Goal: Transaction & Acquisition: Purchase product/service

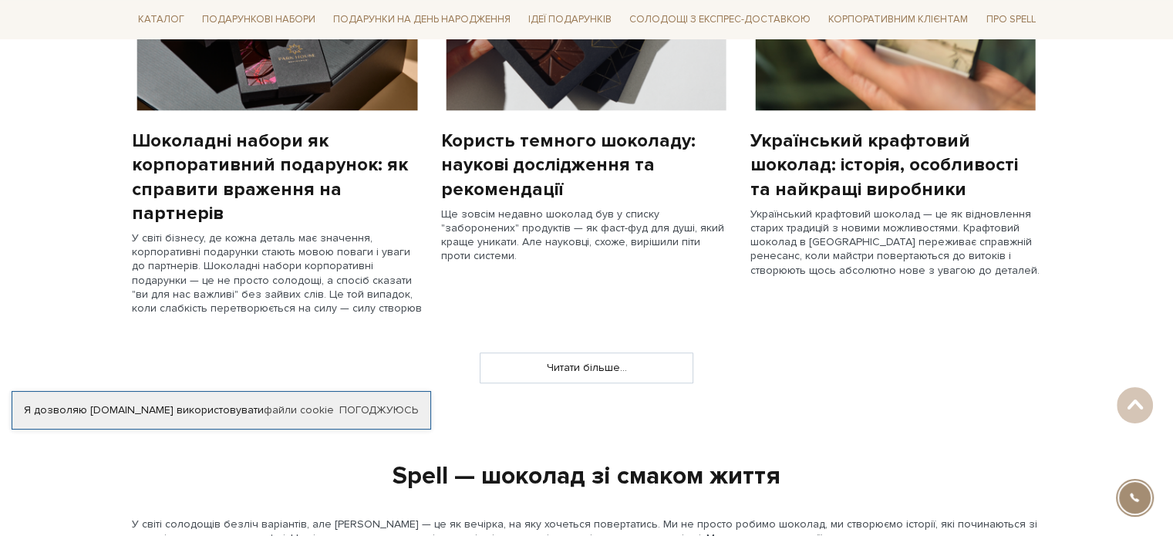
scroll to position [1367, 0]
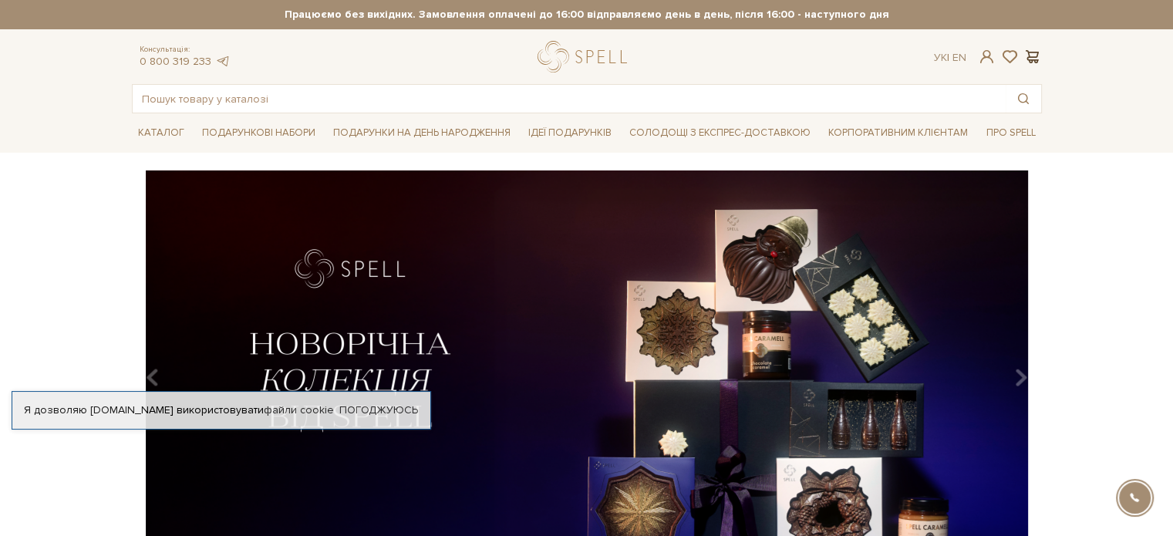
click at [1033, 55] on span at bounding box center [1032, 57] width 19 height 16
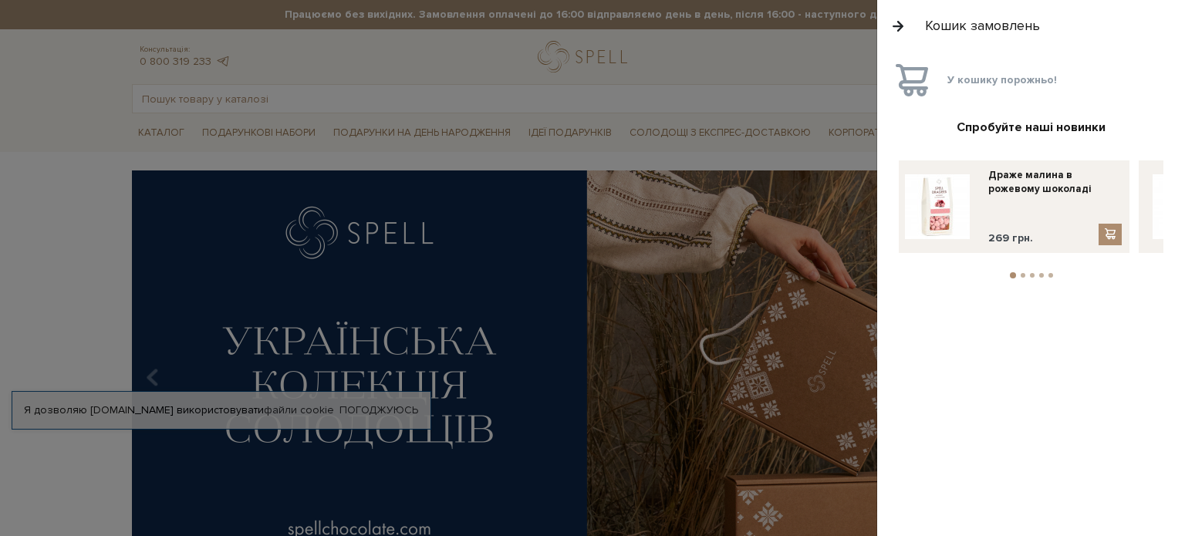
click at [901, 25] on button "button" at bounding box center [897, 25] width 17 height 27
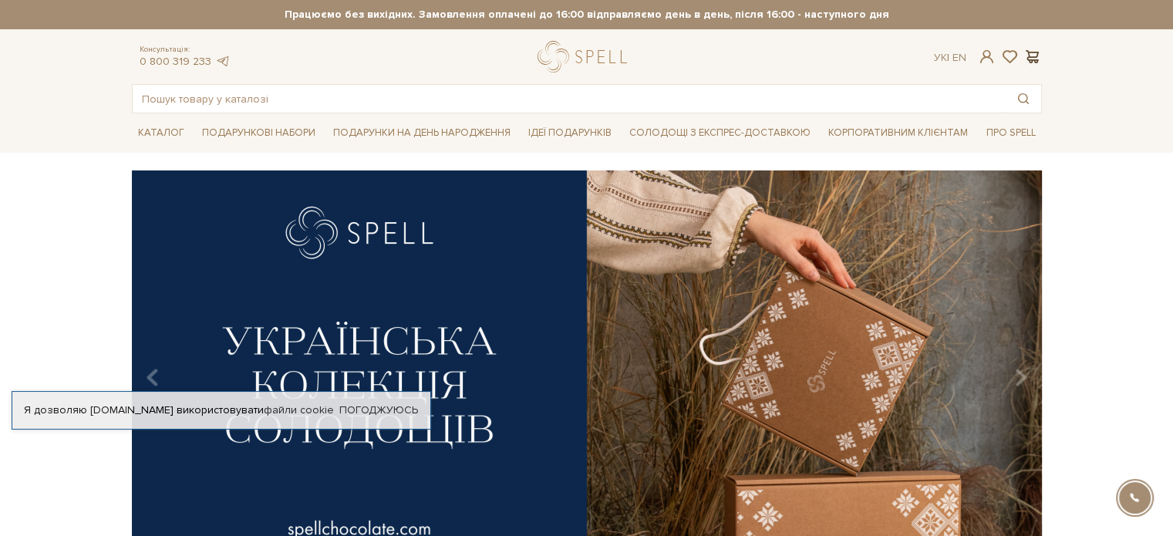
click at [1031, 56] on span at bounding box center [1032, 57] width 19 height 16
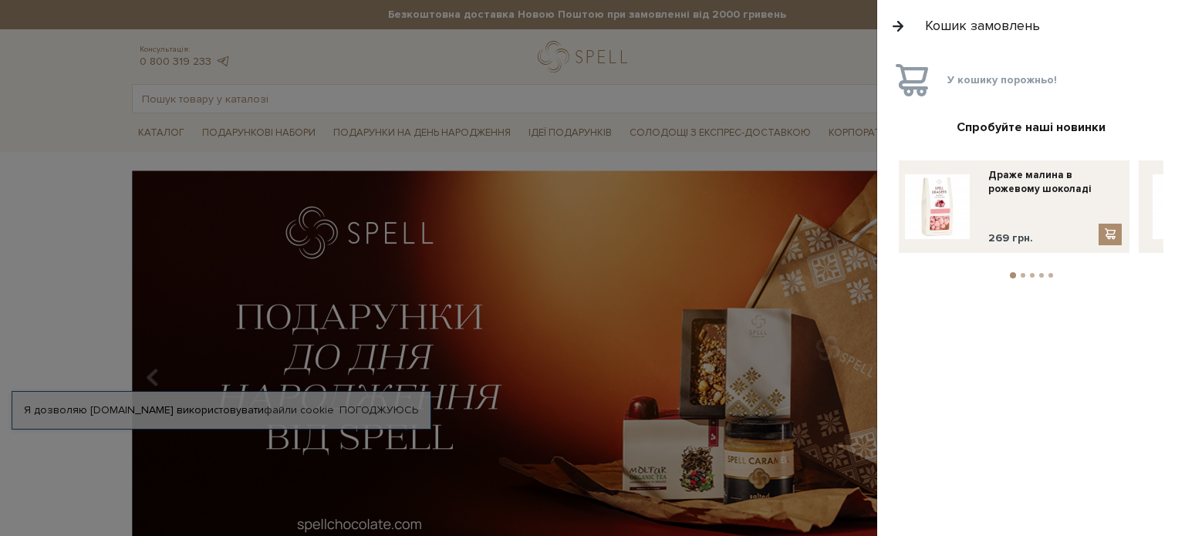
click at [896, 22] on button "button" at bounding box center [897, 25] width 17 height 27
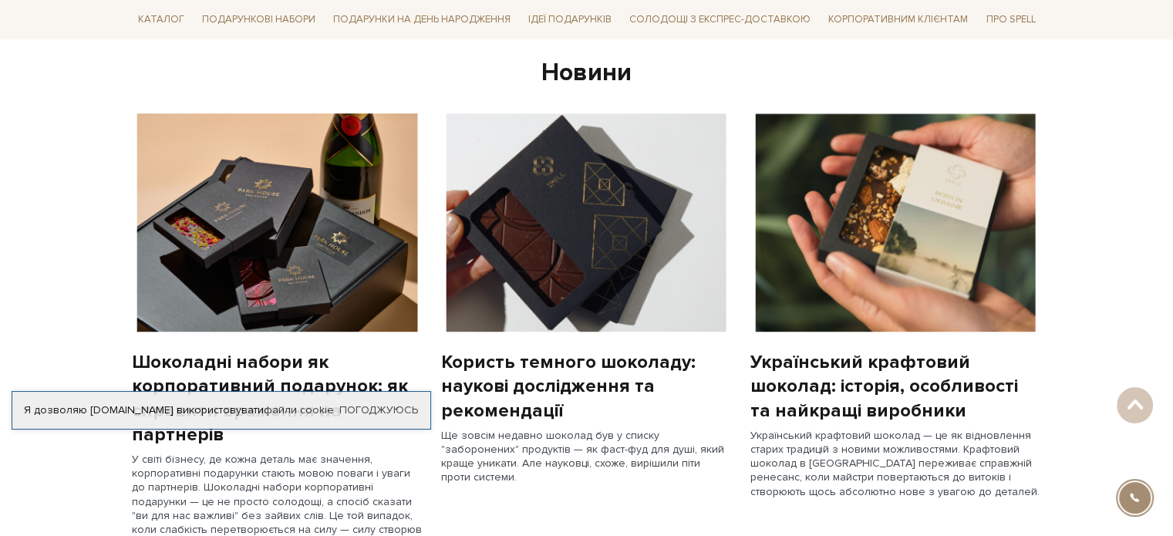
scroll to position [1136, 0]
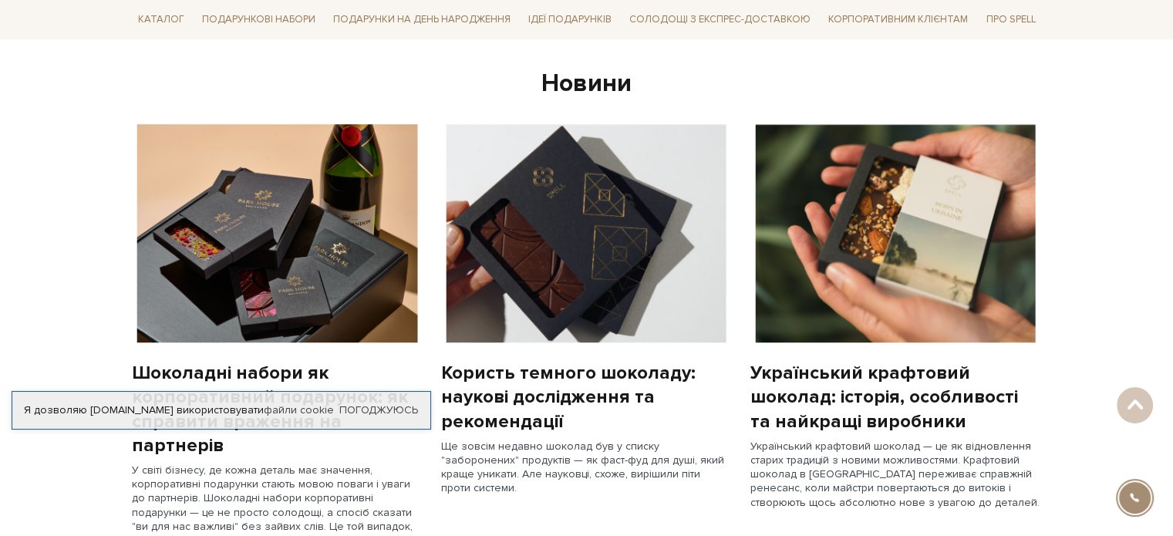
click at [379, 401] on div "Я дозволяю spellchocolate.com використовувати файли cookie Погоджуюсь" at bounding box center [222, 410] width 420 height 39
click at [381, 408] on link "Погоджуюсь" at bounding box center [378, 410] width 79 height 14
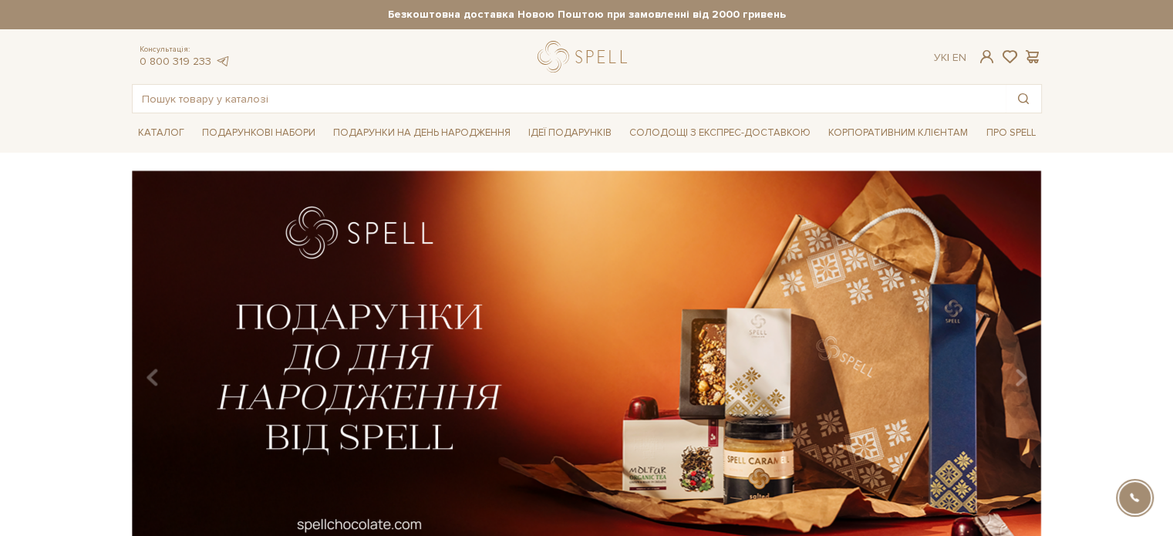
scroll to position [5, 0]
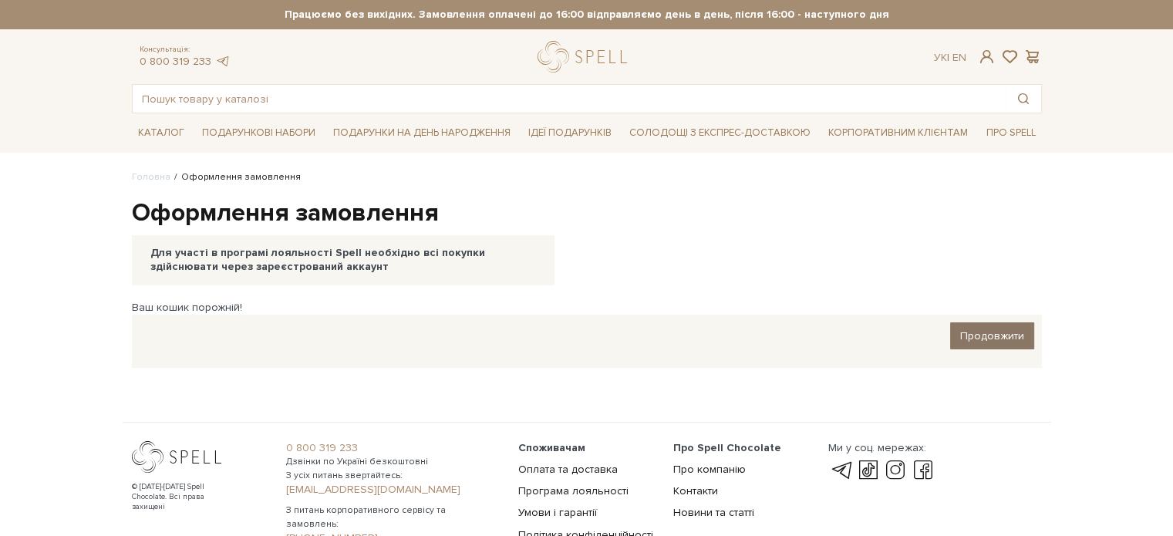
click at [1020, 337] on span "Продовжити" at bounding box center [992, 335] width 64 height 13
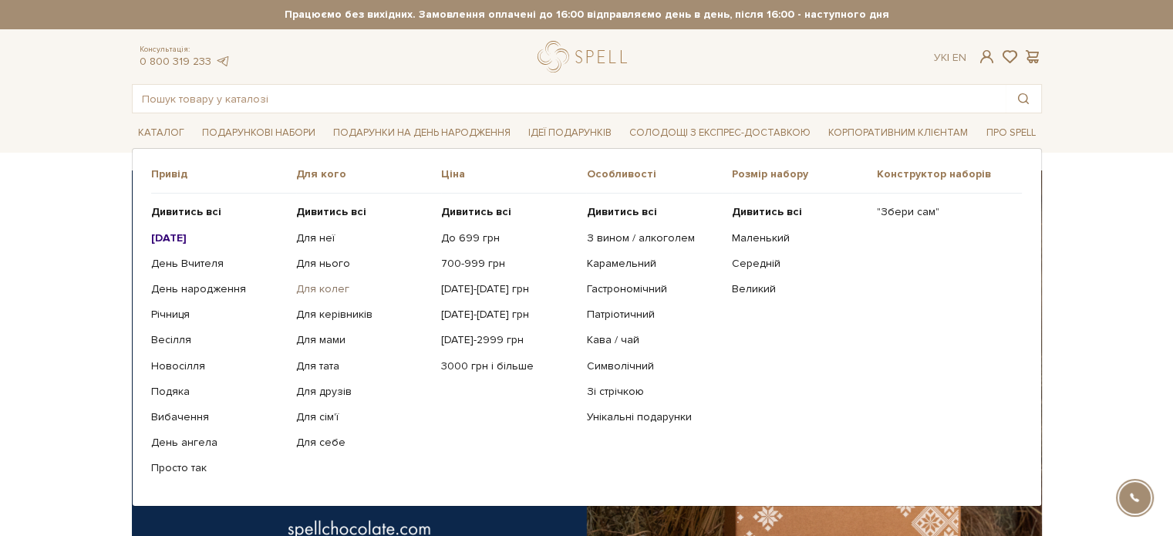
click at [335, 286] on link "Для колег" at bounding box center [362, 289] width 133 height 14
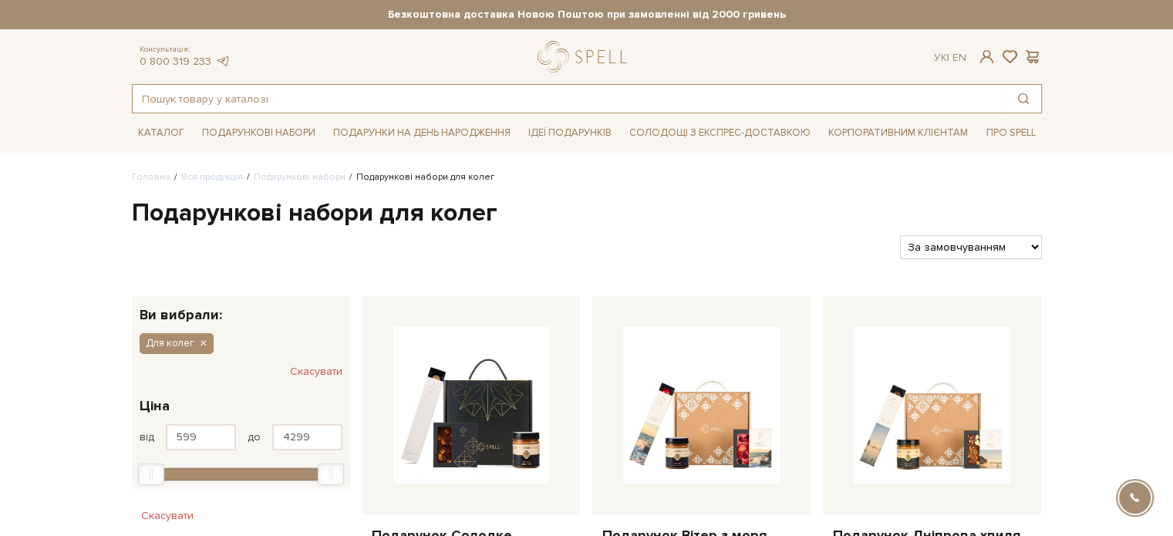
click at [313, 96] on input "text" at bounding box center [569, 99] width 873 height 28
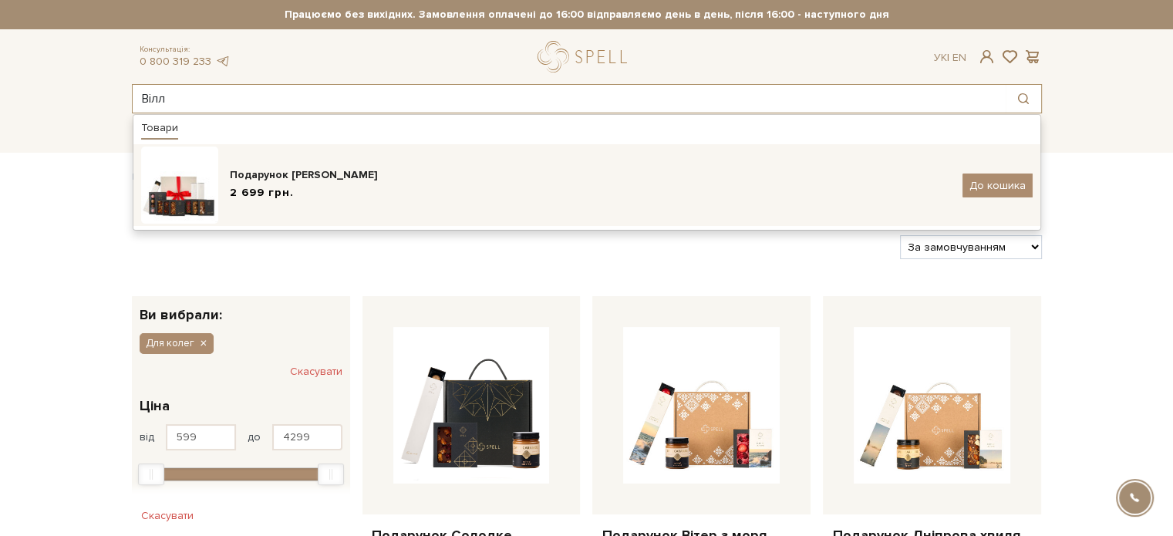
type input "Вілл"
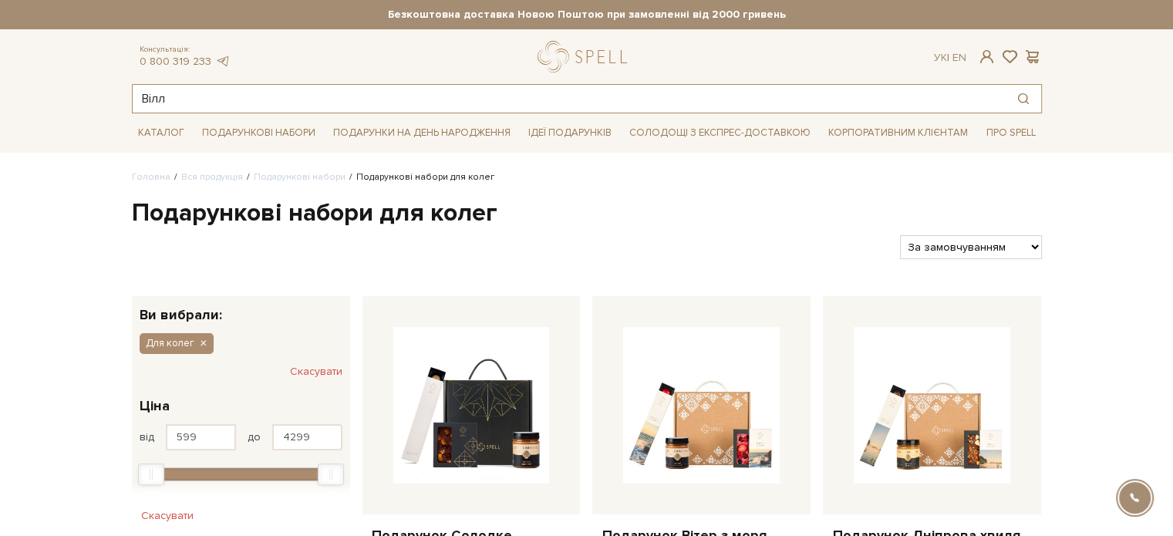
click at [279, 103] on input "Вілл" at bounding box center [569, 99] width 873 height 28
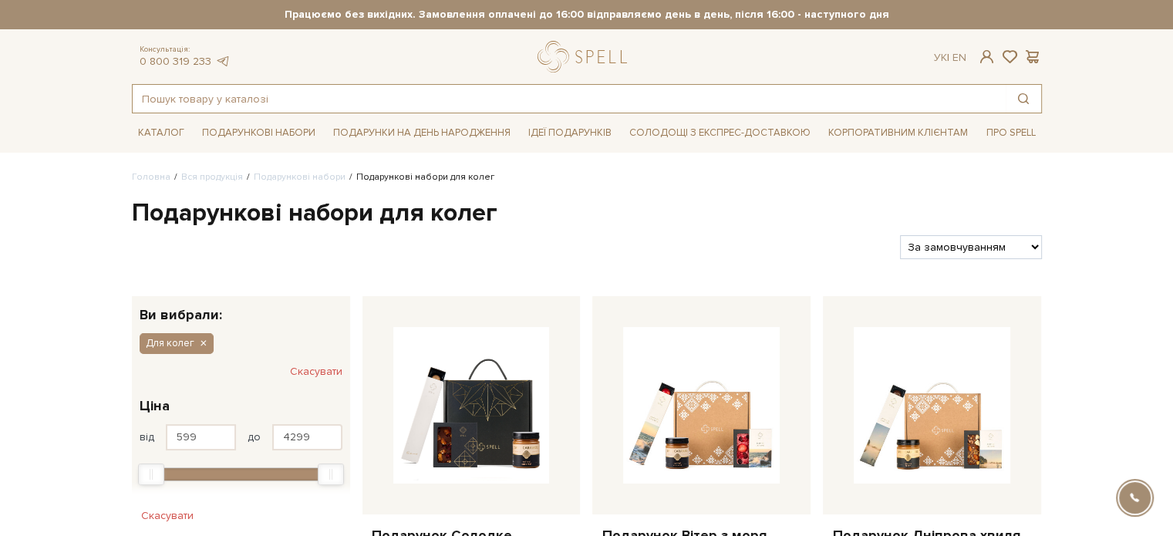
click at [233, 101] on input "text" at bounding box center [569, 99] width 873 height 28
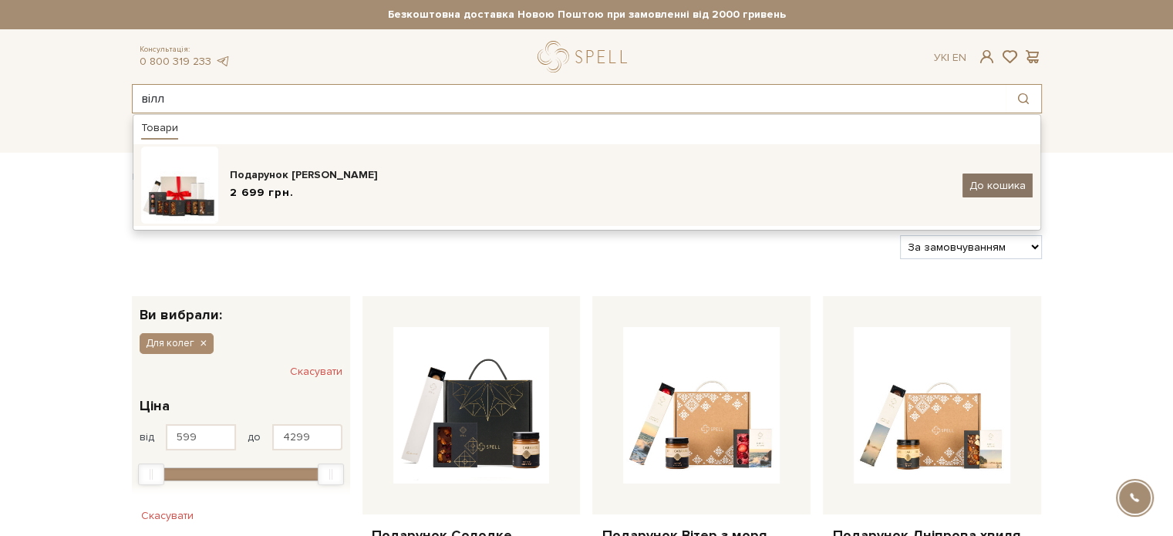
type input "вілл"
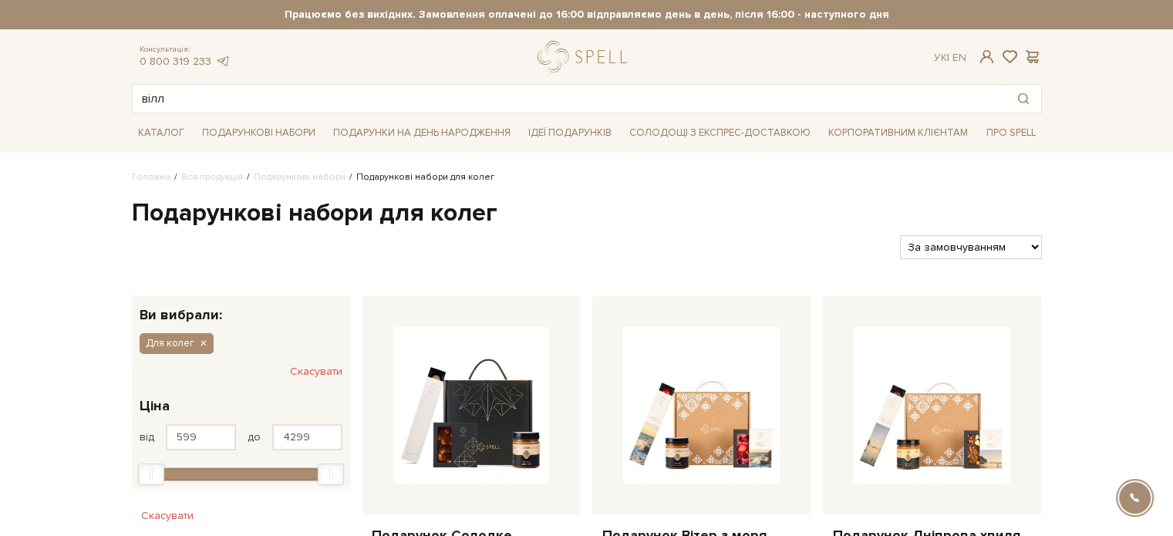
click at [988, 48] on div "Консультація: 0 800 319 233 Ук | En |" at bounding box center [587, 57] width 929 height 32
click at [986, 58] on span at bounding box center [986, 57] width 19 height 16
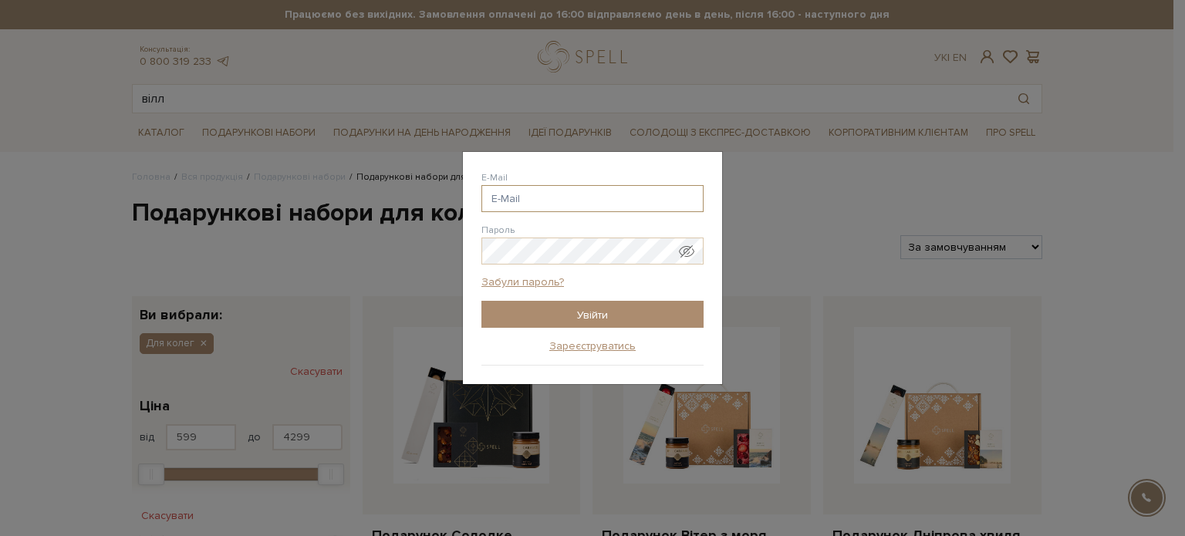
click at [598, 201] on input "E-Mail" at bounding box center [592, 198] width 222 height 27
type input "halynacherkashyna@lll.kpi.ua"
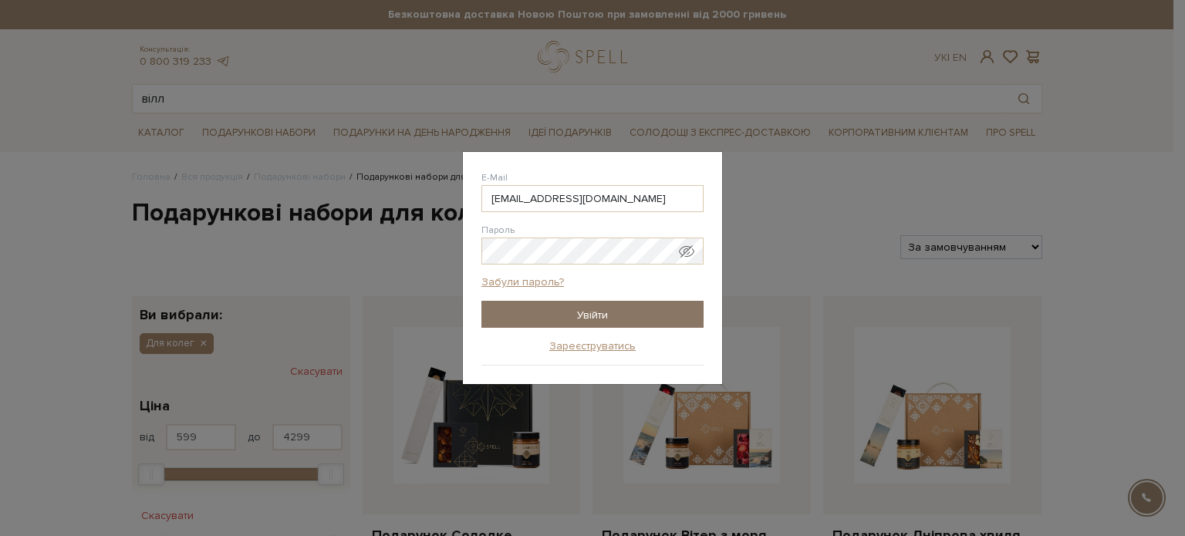
click at [642, 313] on input "Увійти" at bounding box center [592, 314] width 222 height 27
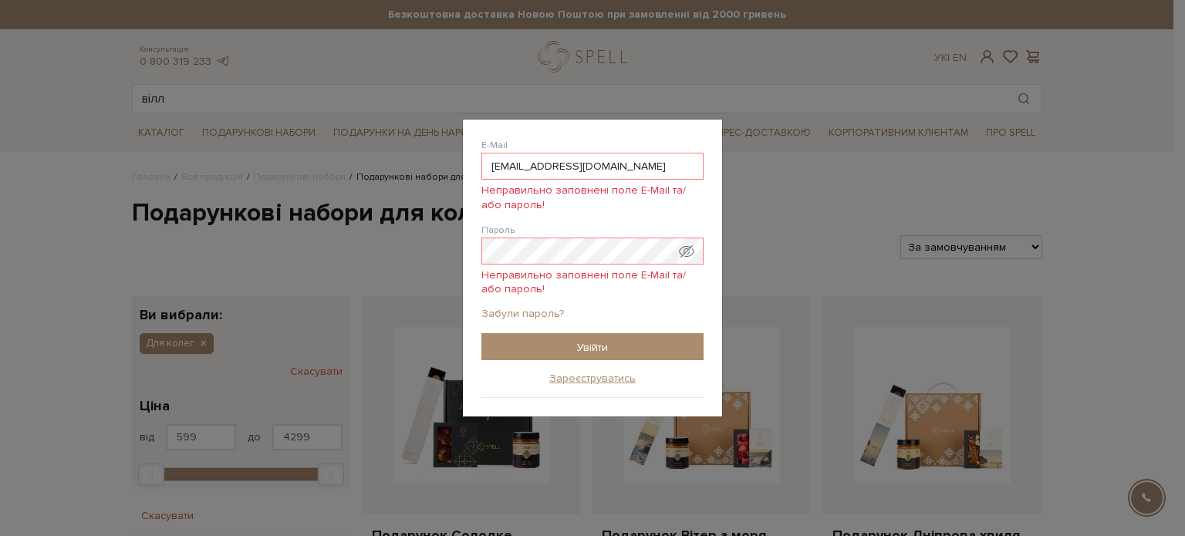
click at [541, 312] on link "Забули пароль?" at bounding box center [522, 314] width 83 height 14
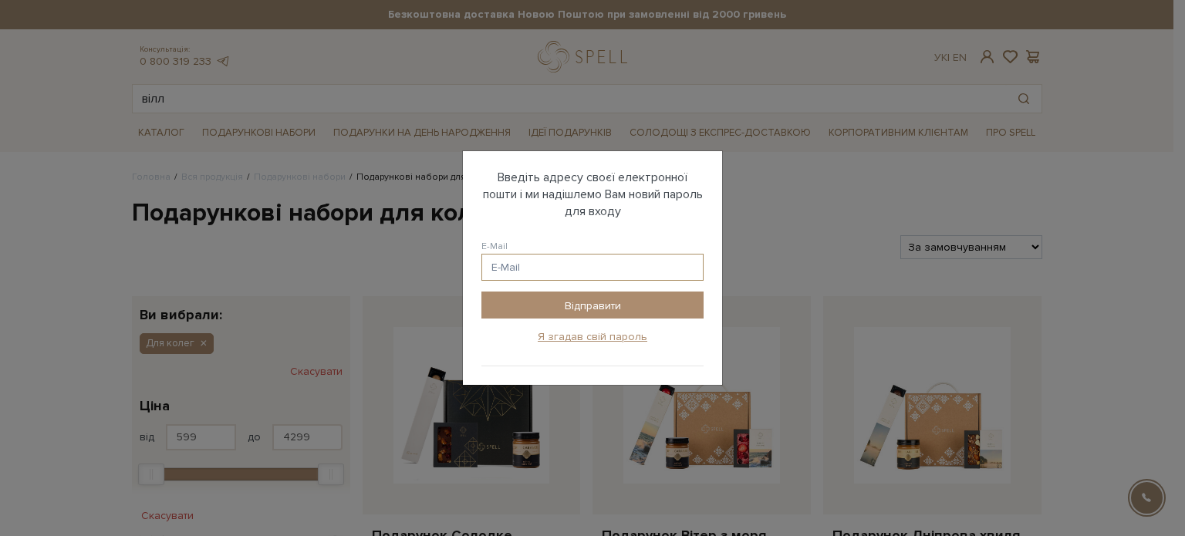
click at [595, 255] on input "E-Mail" at bounding box center [592, 267] width 222 height 27
click at [481, 292] on input "Відправити" at bounding box center [592, 305] width 222 height 27
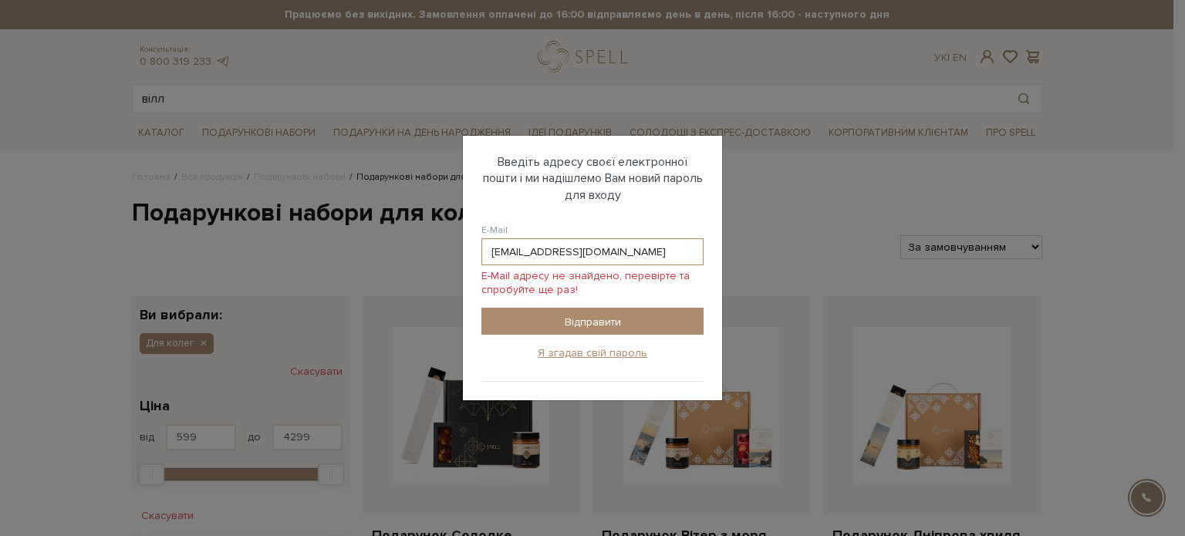
click at [525, 252] on input "halynasherkachyna@lll.kpi.ua" at bounding box center [592, 251] width 222 height 27
click at [481, 308] on input "Відправити" at bounding box center [592, 321] width 222 height 27
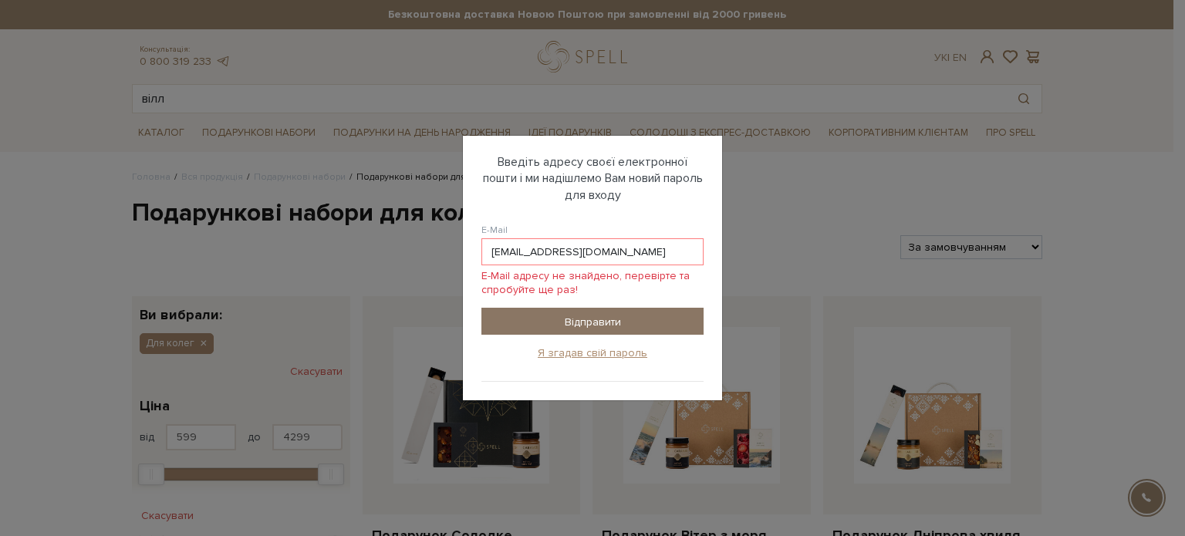
click at [643, 323] on input "Відправити" at bounding box center [592, 321] width 222 height 27
click at [600, 327] on input "Відправити" at bounding box center [592, 321] width 222 height 27
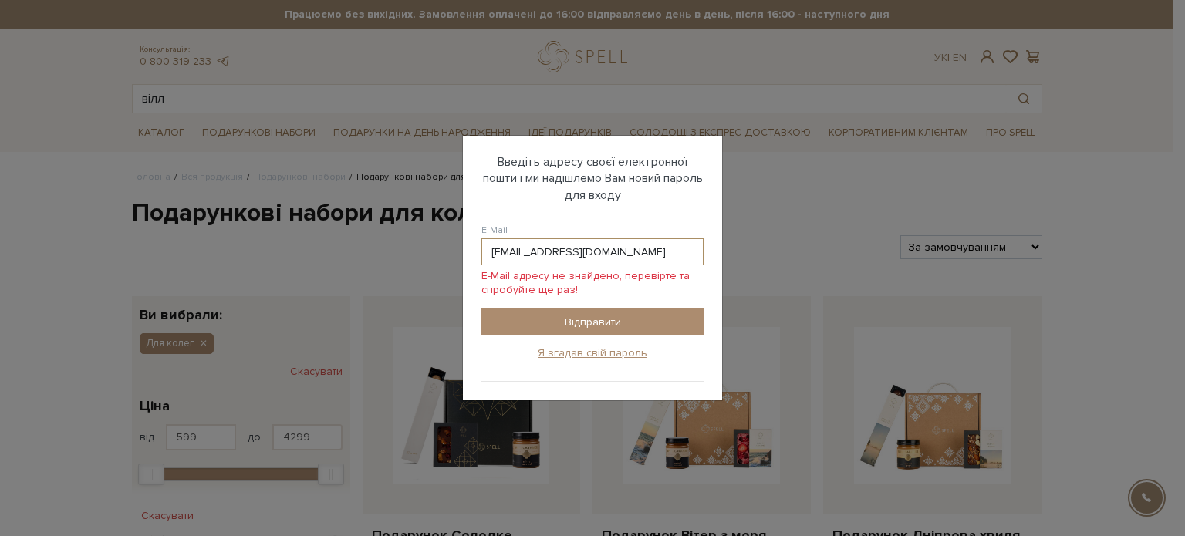
click at [651, 253] on input "[EMAIL_ADDRESS][DOMAIN_NAME]" at bounding box center [592, 251] width 222 height 27
type input "h"
click at [481, 308] on input "Відправити" at bounding box center [592, 321] width 222 height 27
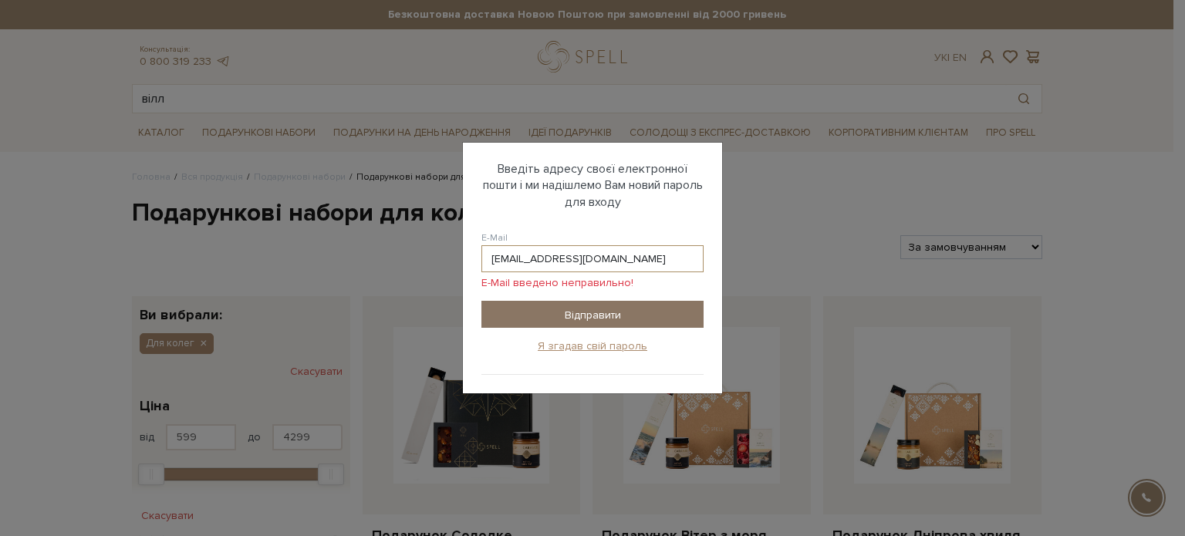
type input "[EMAIL_ADDRESS][DOMAIN_NAME]"
click at [669, 313] on input "Відправити" at bounding box center [592, 314] width 222 height 27
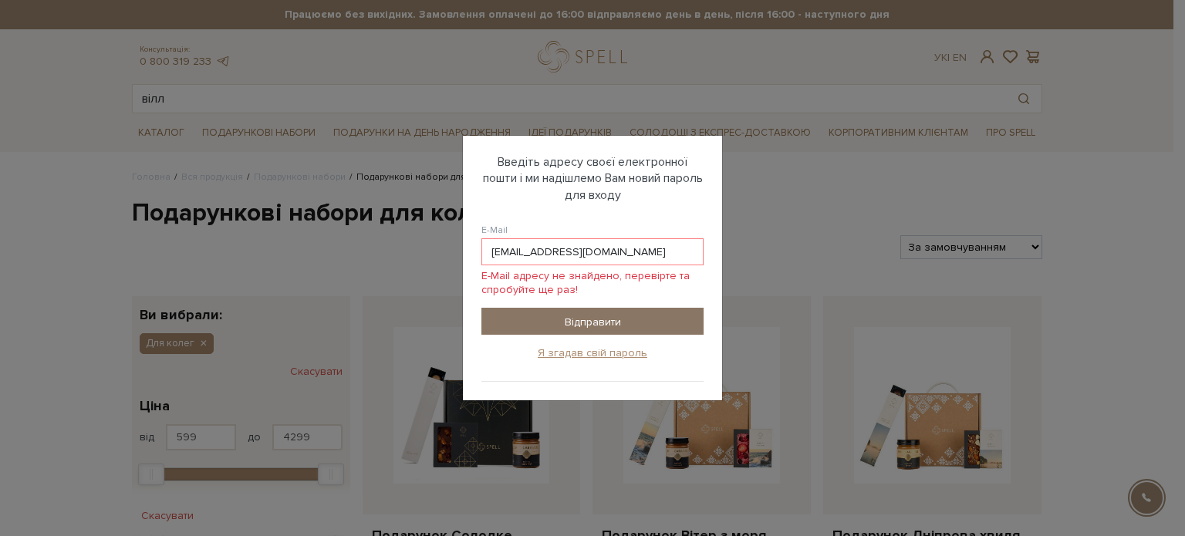
click at [531, 319] on input "Відправити" at bounding box center [592, 321] width 222 height 27
click at [656, 316] on input "Відправити" at bounding box center [592, 321] width 222 height 27
click at [656, 314] on input "Відправити" at bounding box center [592, 321] width 222 height 27
click at [626, 326] on input "Відправити" at bounding box center [592, 321] width 222 height 27
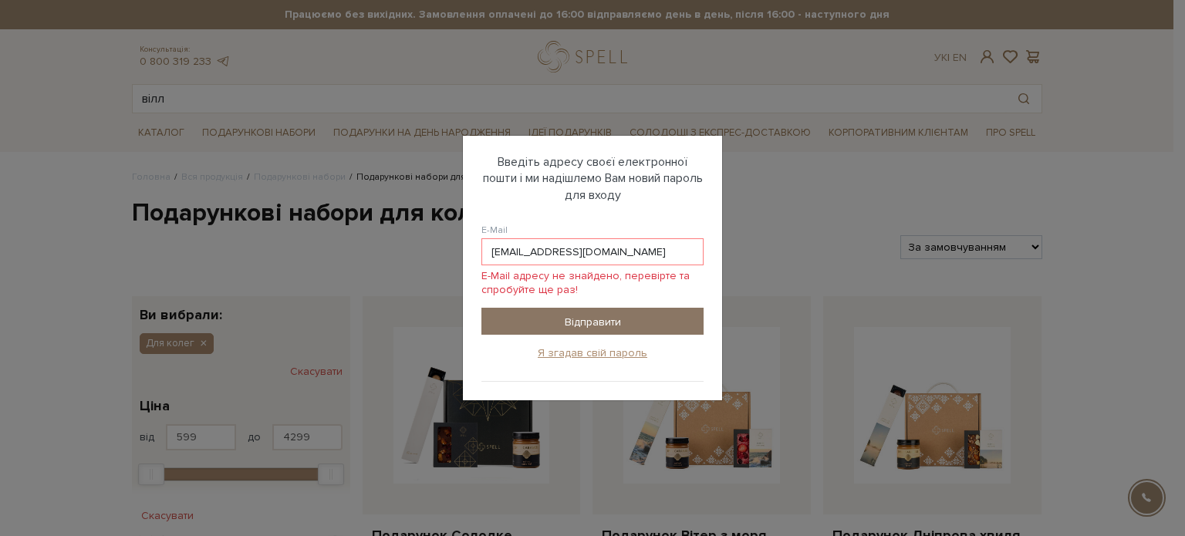
click at [659, 327] on input "Відправити" at bounding box center [592, 321] width 222 height 27
drag, startPoint x: 659, startPoint y: 327, endPoint x: 896, endPoint y: 203, distance: 268.0
click at [896, 203] on div "Авторизація E-Mail halynacherkashyna@lll.kpi.ua Пароль Забули пароль? Увійти За…" at bounding box center [592, 268] width 1185 height 536
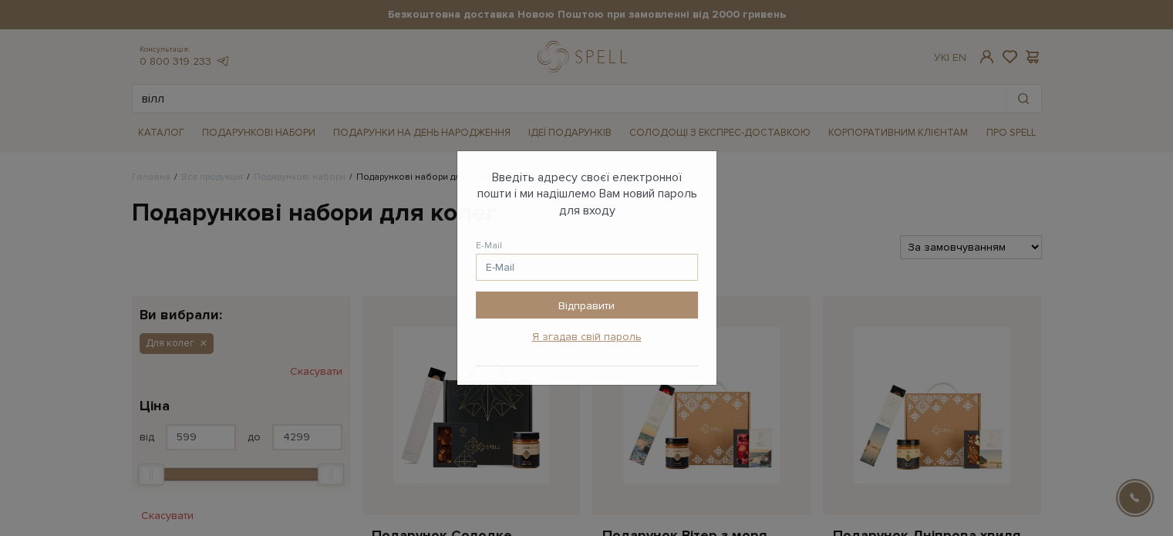
click at [896, 203] on div "Авторизація E-Mail Пароль Забули пароль? Увійти Зареєструватись Забули пароль? …" at bounding box center [586, 268] width 1173 height 536
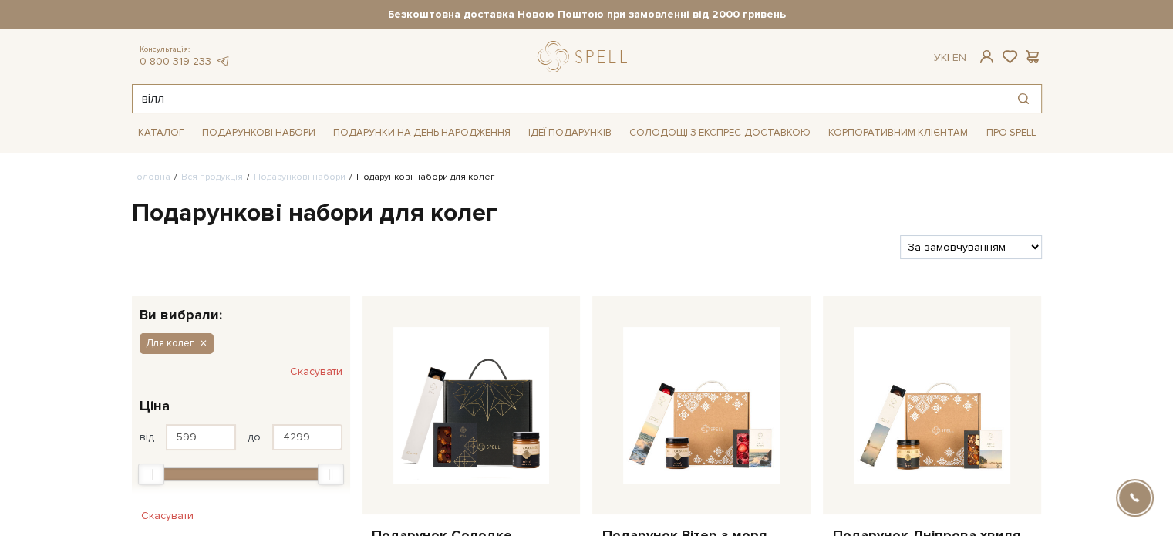
click at [335, 107] on input "вілл" at bounding box center [569, 99] width 873 height 28
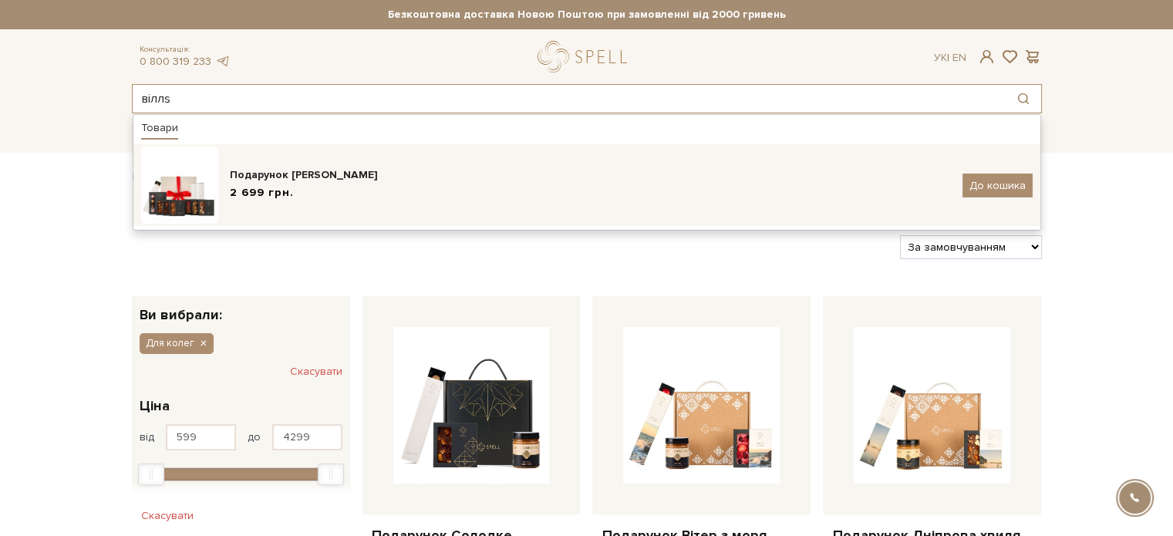
type input "віллs"
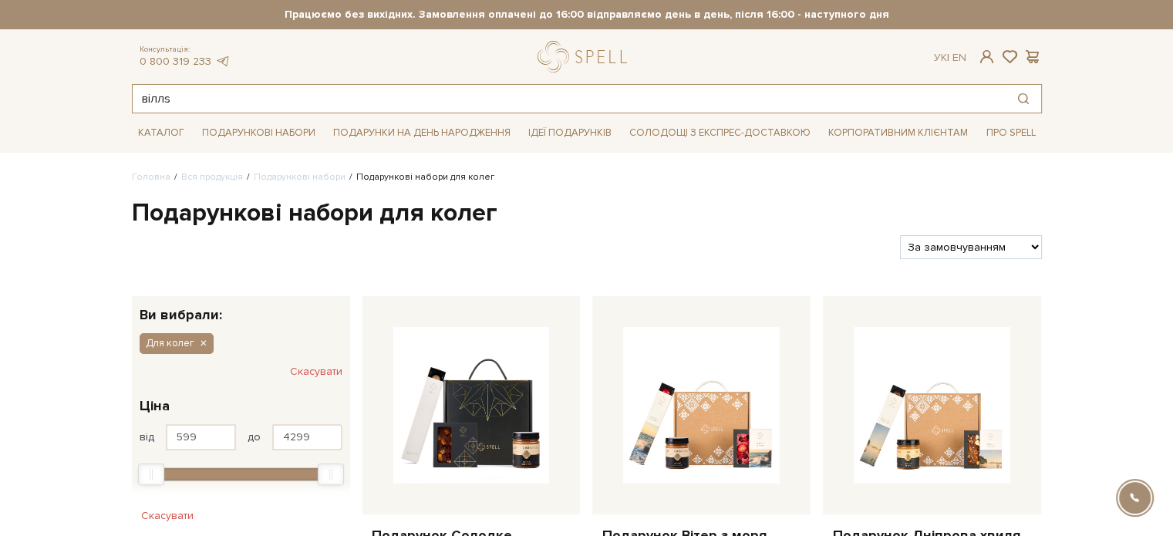
click at [314, 104] on input "віллs" at bounding box center [569, 99] width 873 height 28
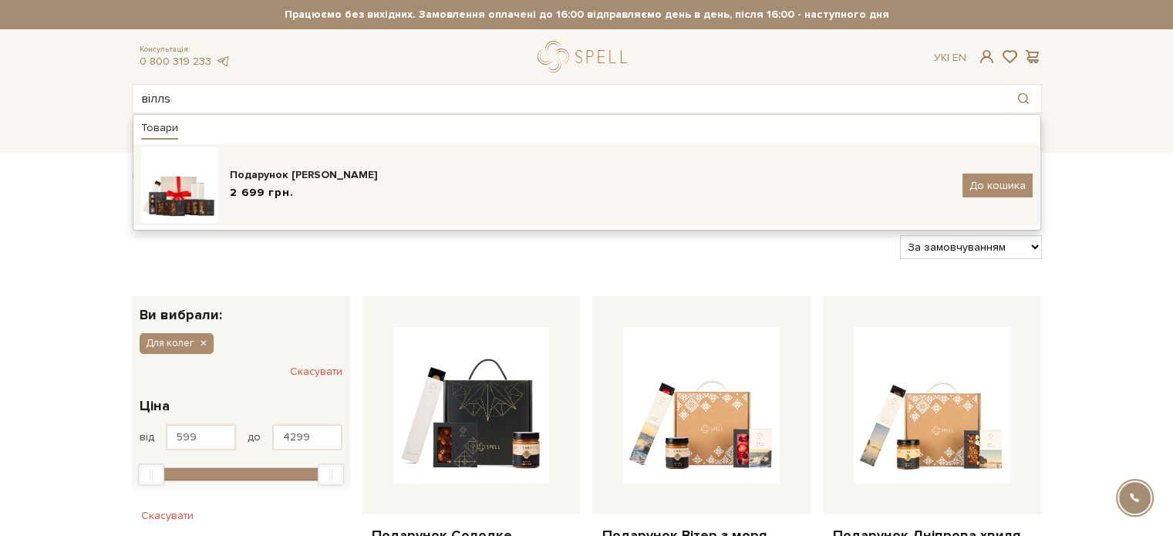
click at [269, 199] on span "2 699 грн." at bounding box center [262, 193] width 64 height 16
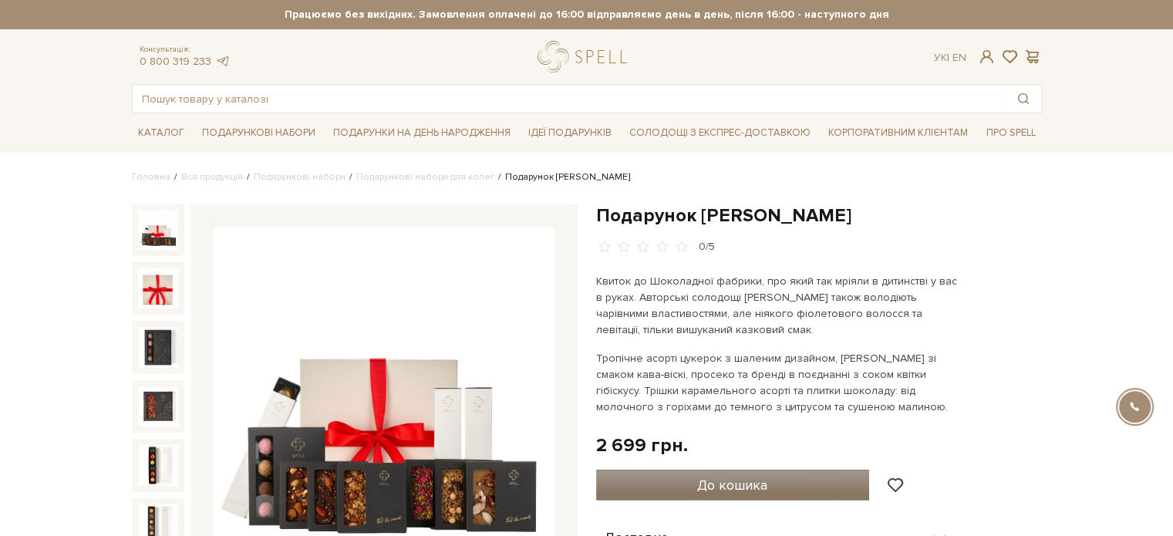
click at [700, 484] on span "До кошика" at bounding box center [732, 485] width 70 height 17
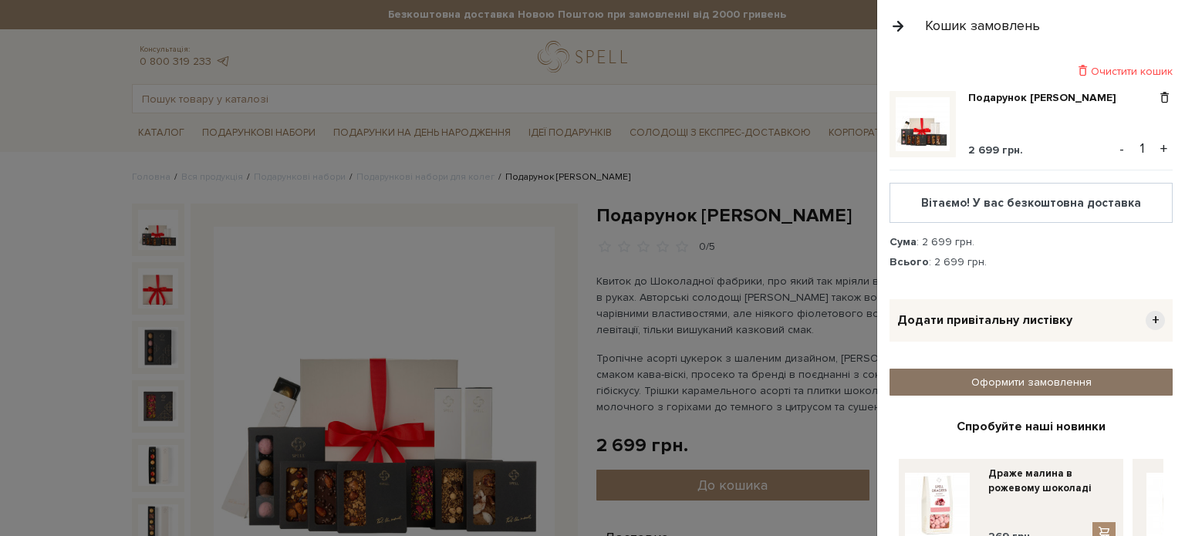
click at [1094, 386] on link "Оформити замовлення" at bounding box center [1030, 382] width 283 height 27
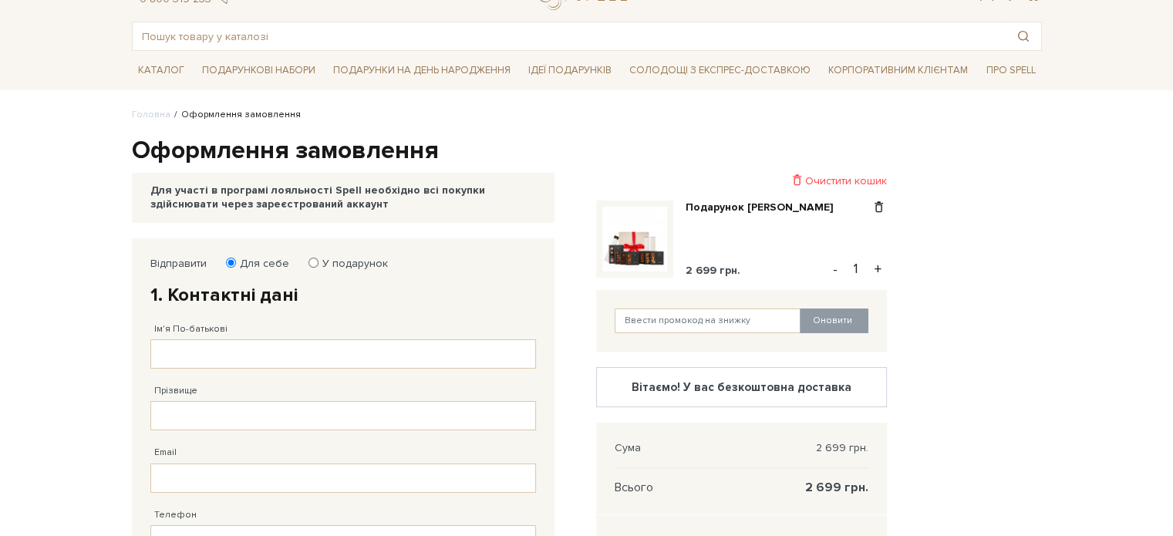
scroll to position [71, 0]
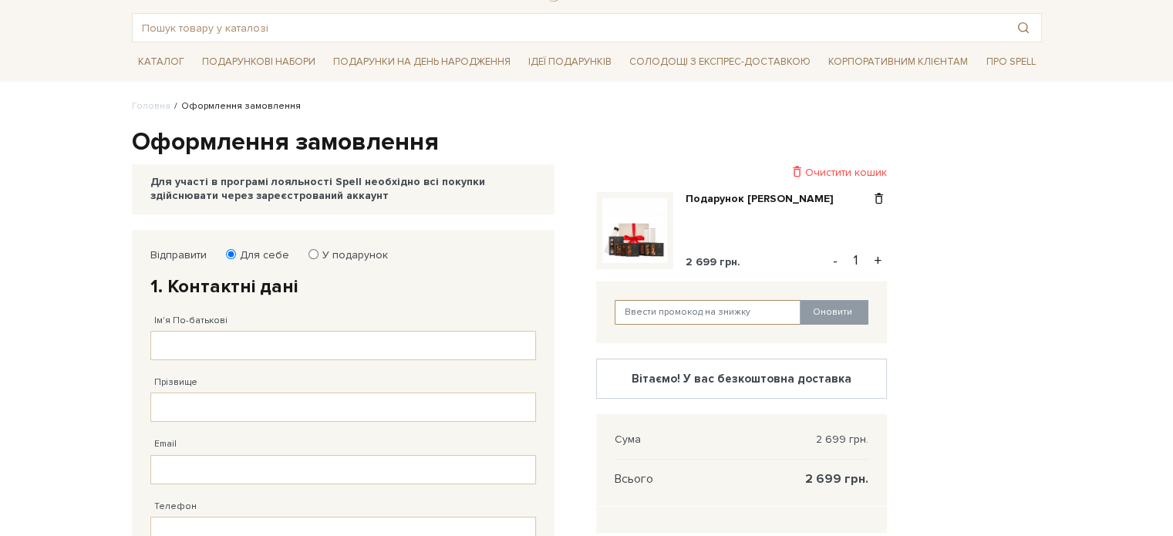
click at [740, 314] on input "text" at bounding box center [708, 312] width 187 height 25
click at [700, 312] on input "text" at bounding box center [708, 312] width 187 height 25
paste input "SweetGift"
type input "SweetGift"
click at [331, 338] on input "Ім'я По-батькові" at bounding box center [343, 345] width 386 height 29
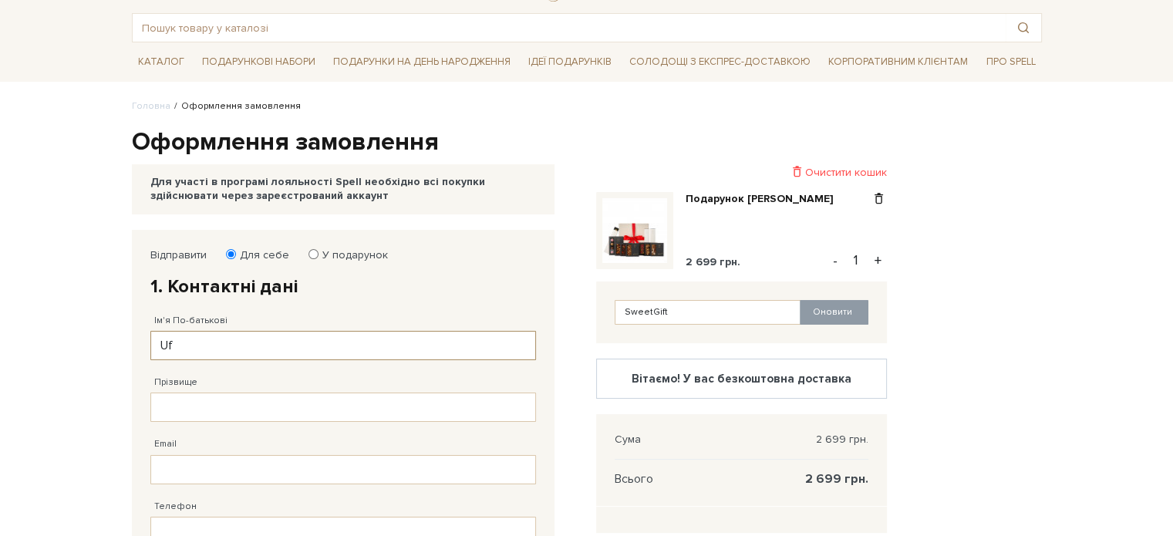
type input "U"
type input "[PERSON_NAME]"
click at [287, 402] on input "Прізвище" at bounding box center [343, 407] width 386 height 29
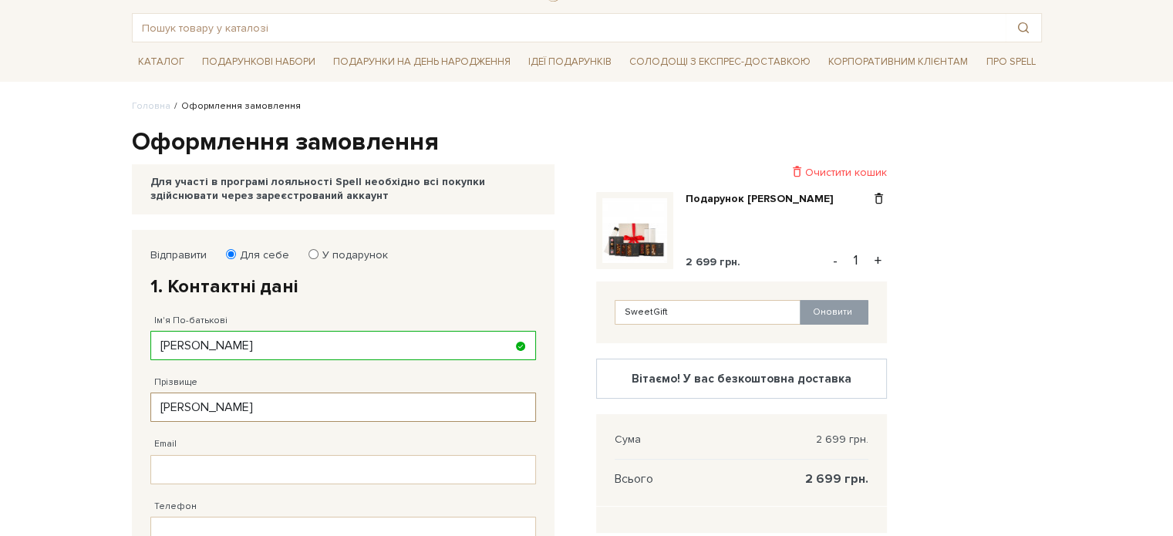
type input "[PERSON_NAME]"
click at [173, 477] on input "Email" at bounding box center [343, 469] width 386 height 29
type input "halynacherkashyna@lll.kpi.ua"
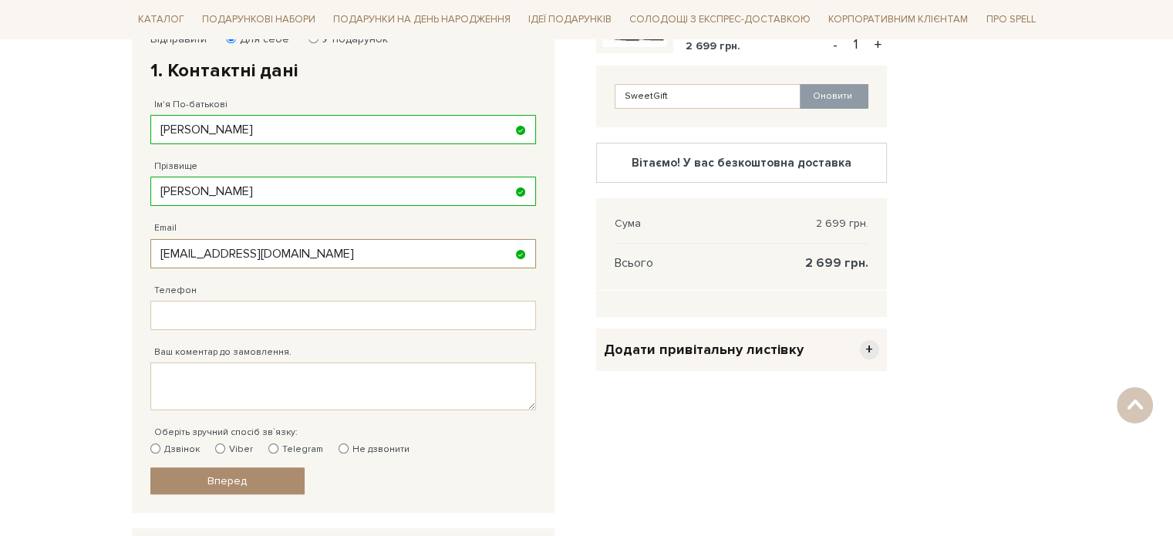
scroll to position [288, 0]
click at [197, 317] on input "Телефон" at bounding box center [343, 314] width 386 height 29
type input "38 (050) 984 02 03"
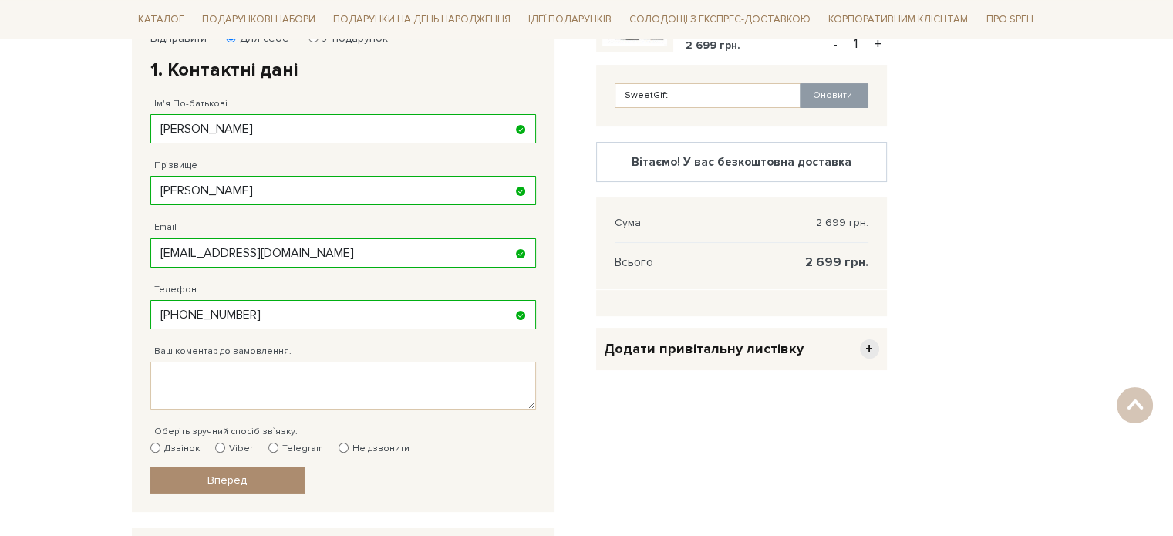
click at [352, 442] on label "Не дзвонити" at bounding box center [374, 449] width 71 height 14
click at [349, 443] on input "Не дзвонити" at bounding box center [344, 448] width 10 height 10
radio input "true"
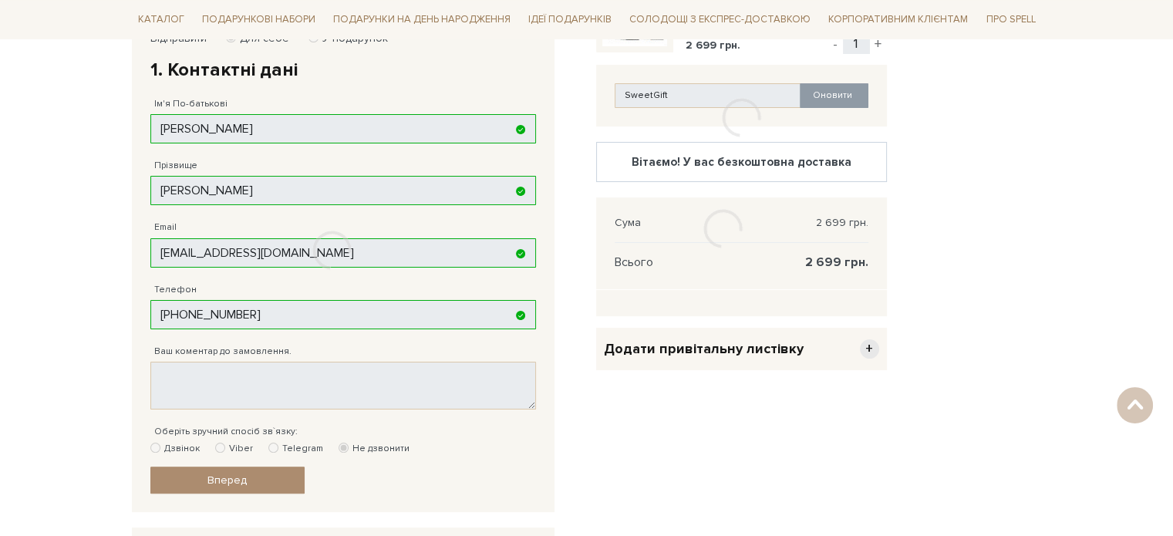
click at [262, 479] on div at bounding box center [331, 250] width 401 height 477
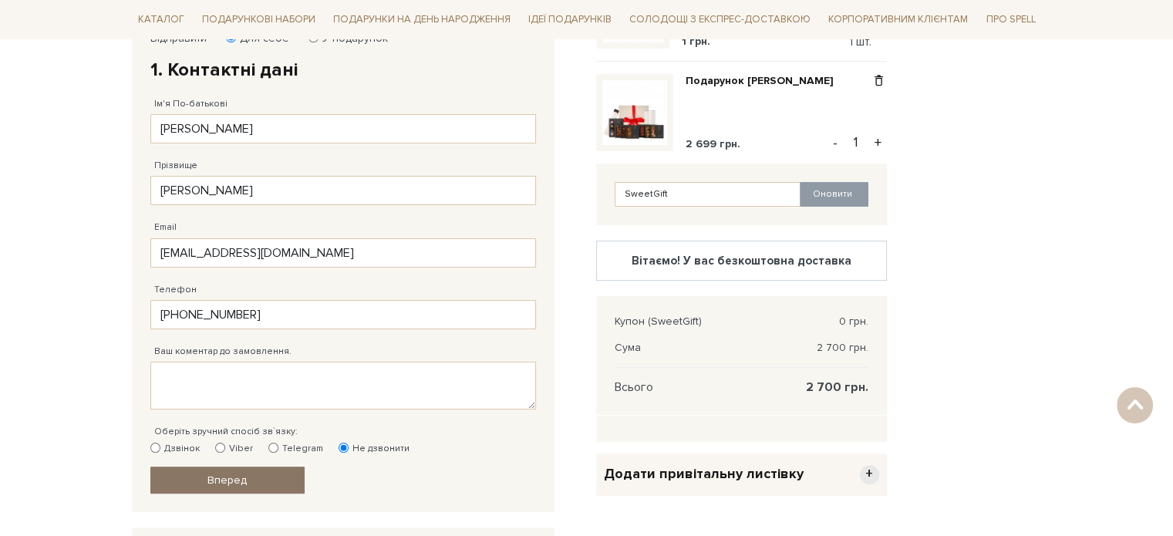
click at [215, 480] on span "Вперед" at bounding box center [226, 480] width 39 height 13
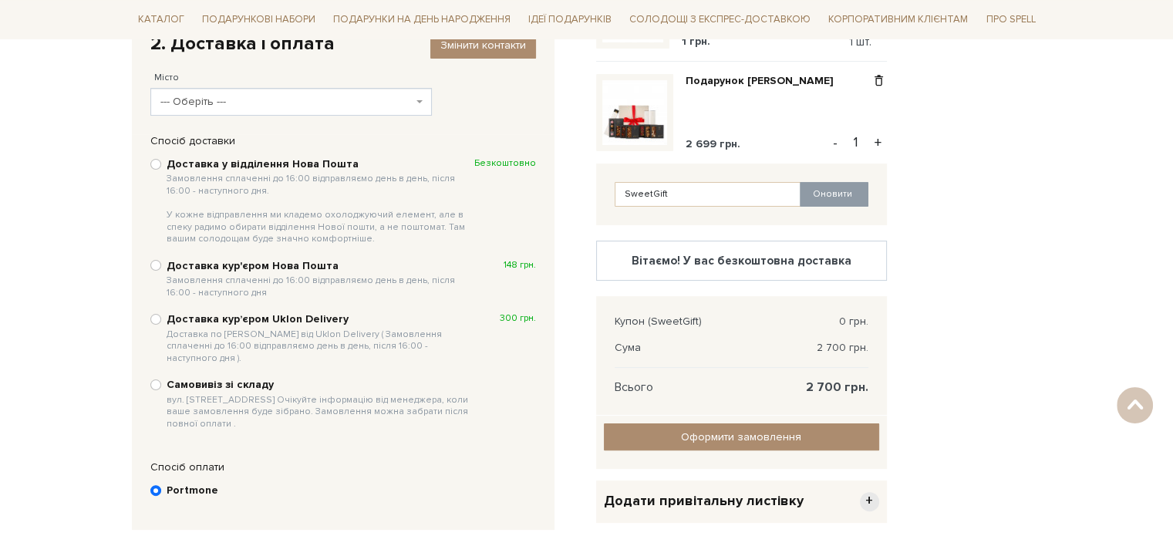
scroll to position [300, 0]
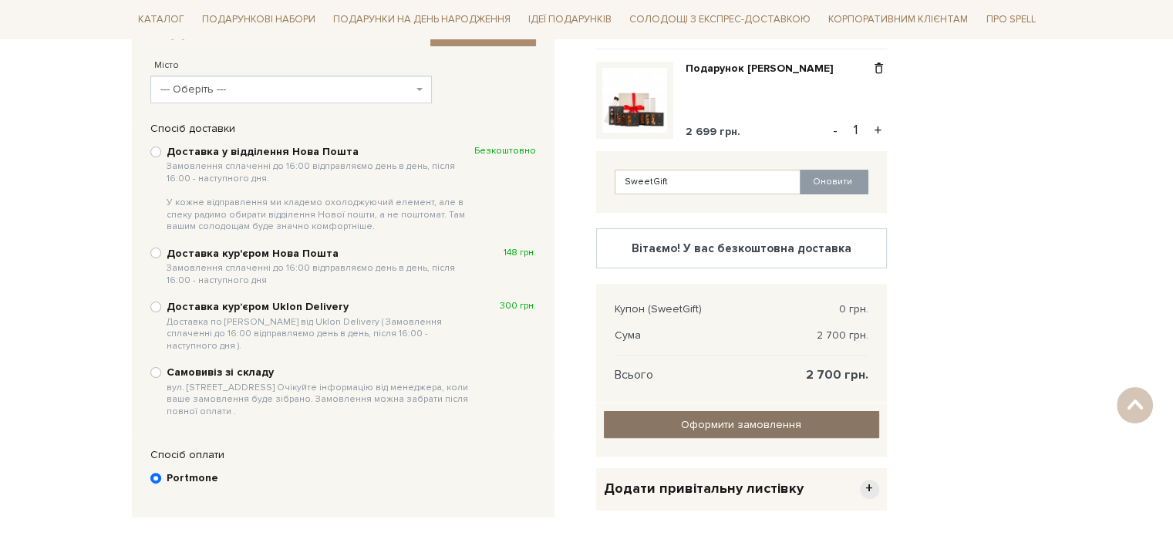
click at [713, 423] on span "Оформити замовлення" at bounding box center [741, 424] width 120 height 13
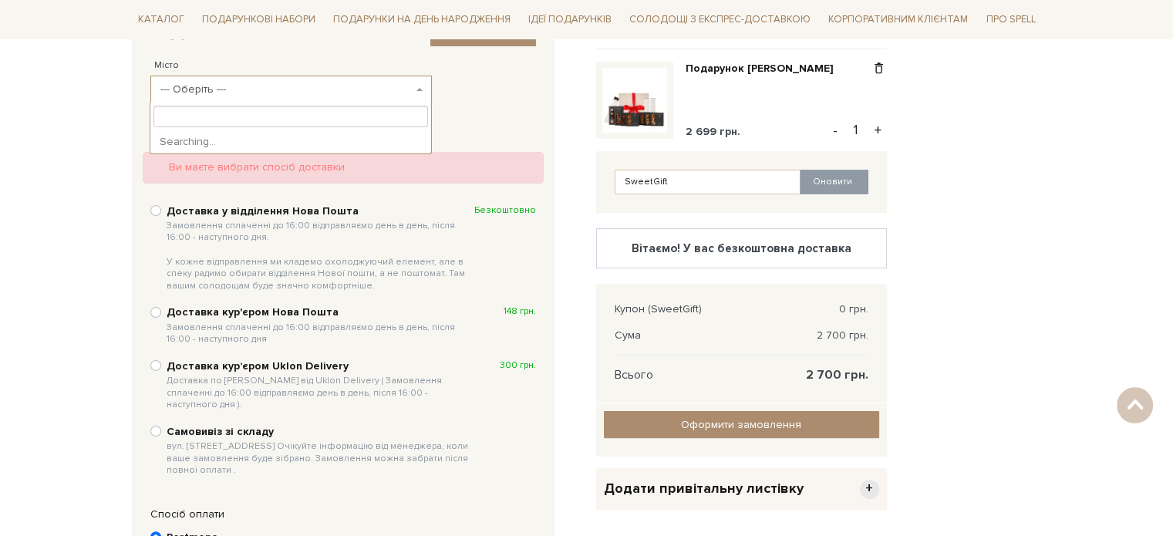
click at [373, 91] on span "--- Оберіть ---" at bounding box center [286, 89] width 252 height 15
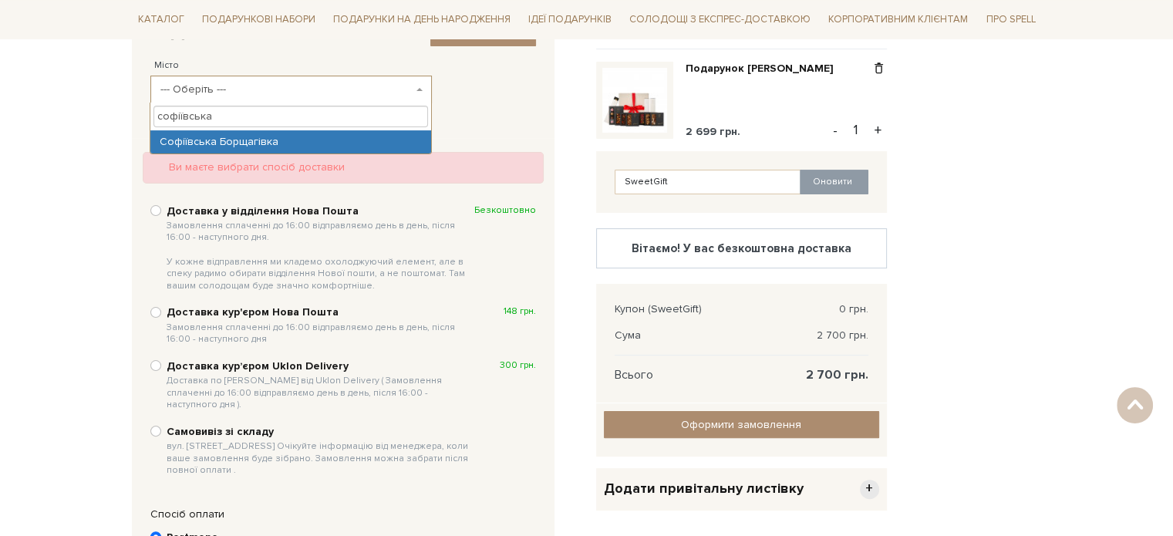
type input "софіївська"
select select "Софіївська Борщагівка"
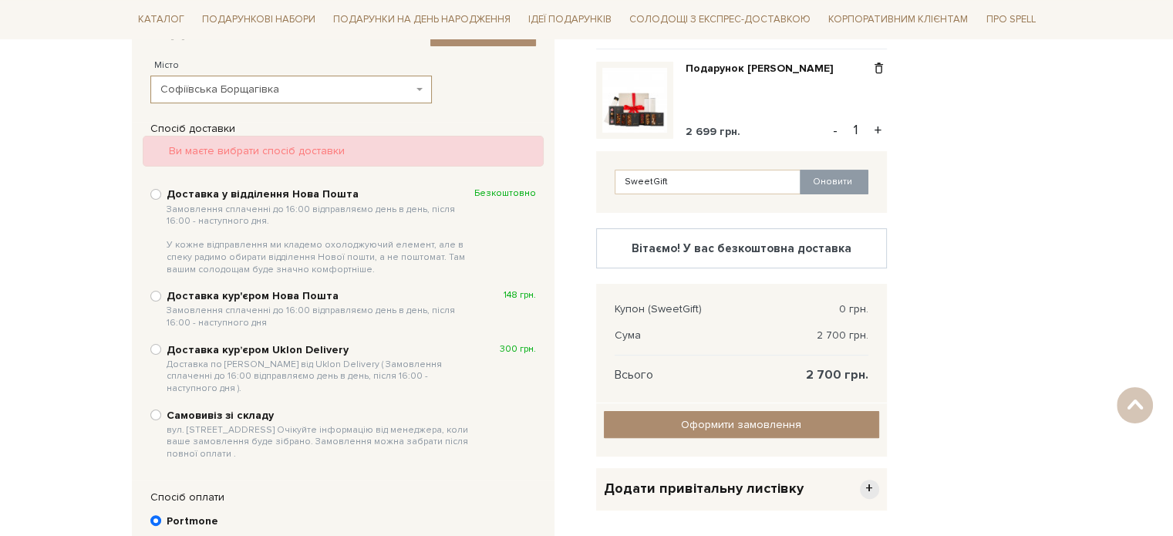
click at [283, 191] on b "Доставка у відділення Нова Пошта Замовлення сплаченні до 16:00 відправляємо ден…" at bounding box center [321, 231] width 308 height 88
click at [161, 191] on input "Доставка у відділення Нова Пошта Замовлення сплаченні до 16:00 відправляємо ден…" at bounding box center [155, 194] width 11 height 11
radio input "true"
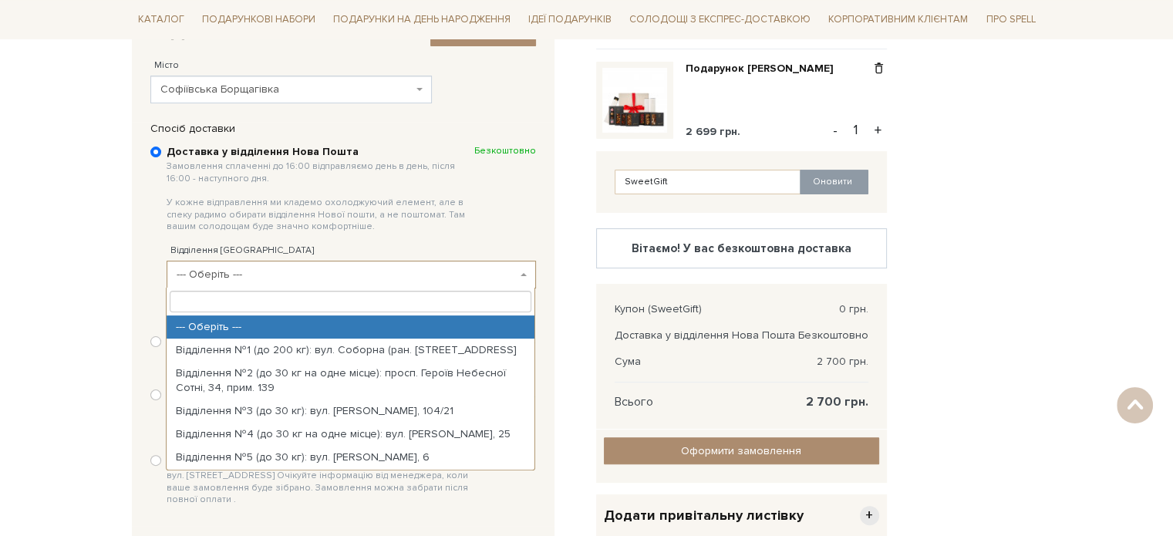
click at [290, 268] on span "--- Оберіть ---" at bounding box center [347, 274] width 340 height 15
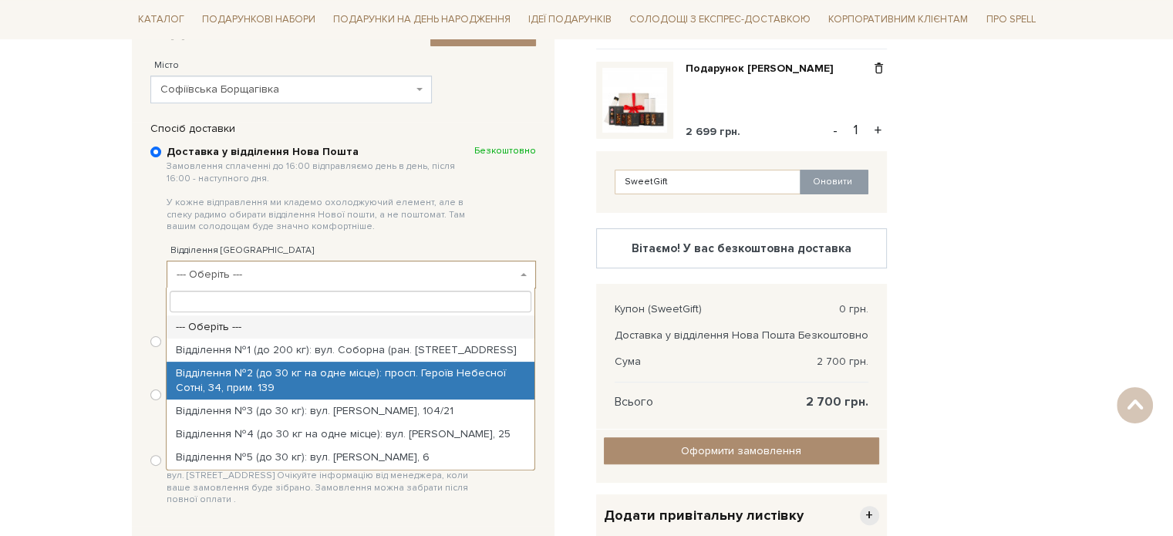
select select "Відділення №2 (до 30 кг на одне місце): просп. Героїв Небесної Сотні, 34, прим.…"
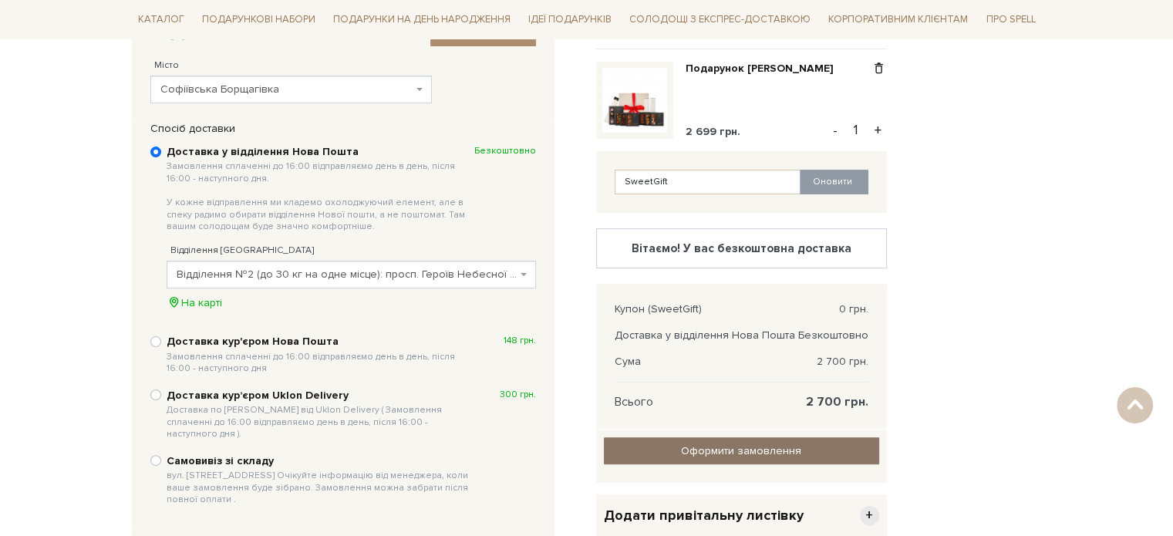
click at [713, 450] on input "Оформити замовлення" at bounding box center [741, 450] width 275 height 27
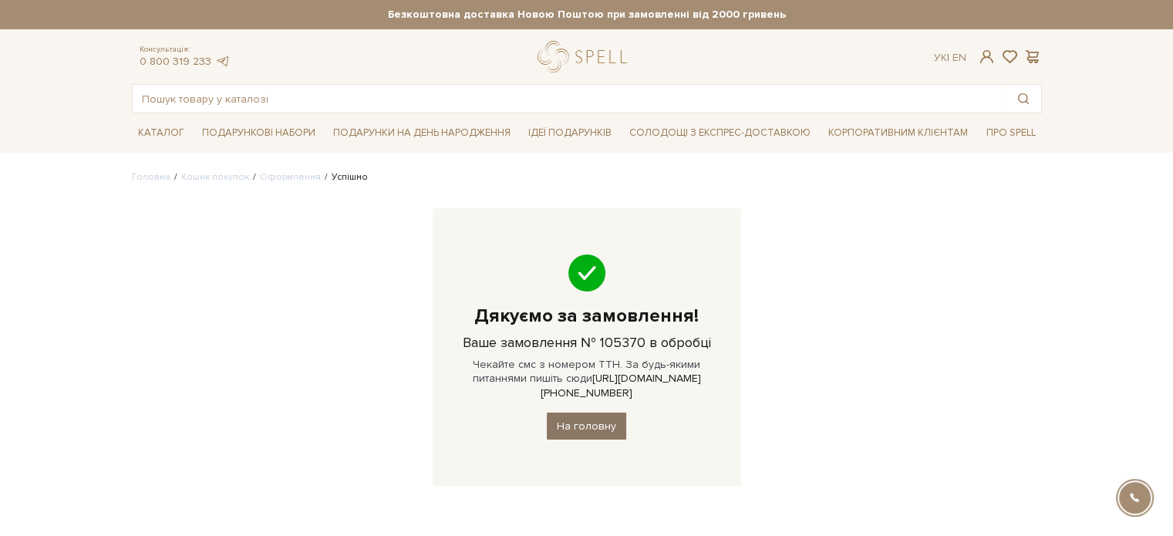
click at [572, 417] on link "На головну" at bounding box center [586, 426] width 79 height 27
